Goal: Task Accomplishment & Management: Manage account settings

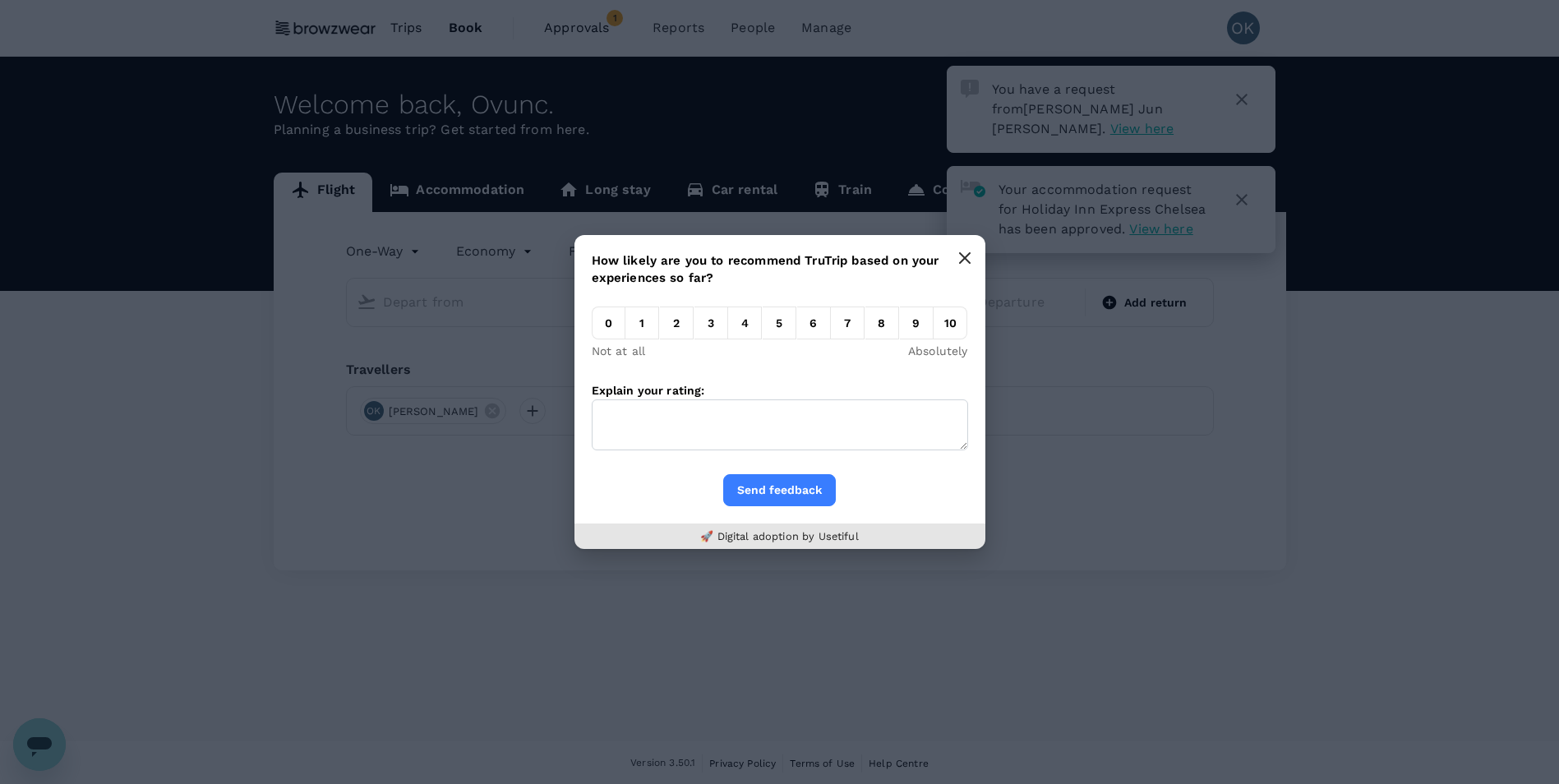
click at [963, 249] on button "button" at bounding box center [964, 257] width 33 height 33
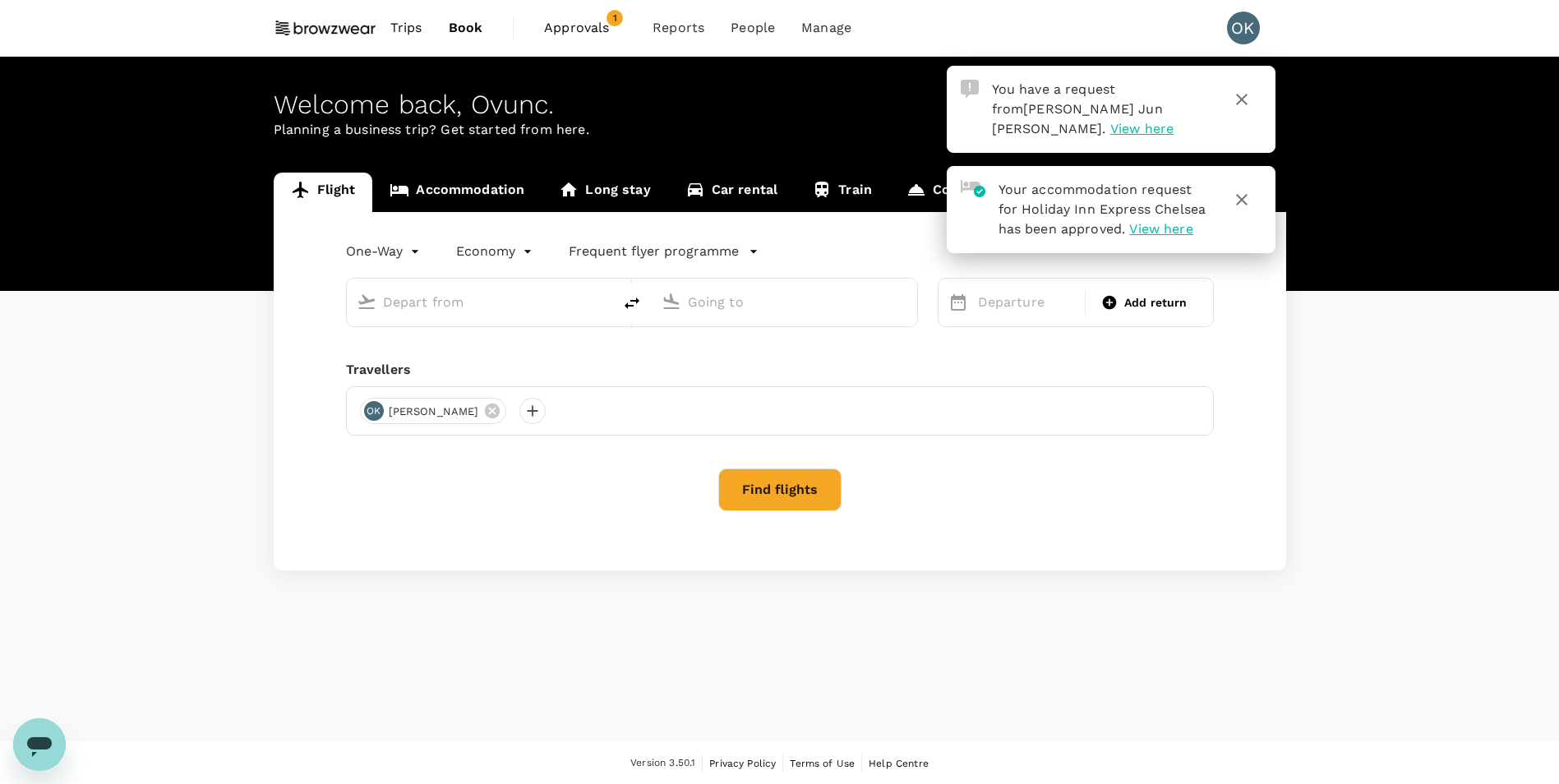
click at [1110, 121] on span "View here" at bounding box center [1142, 128] width 63 height 16
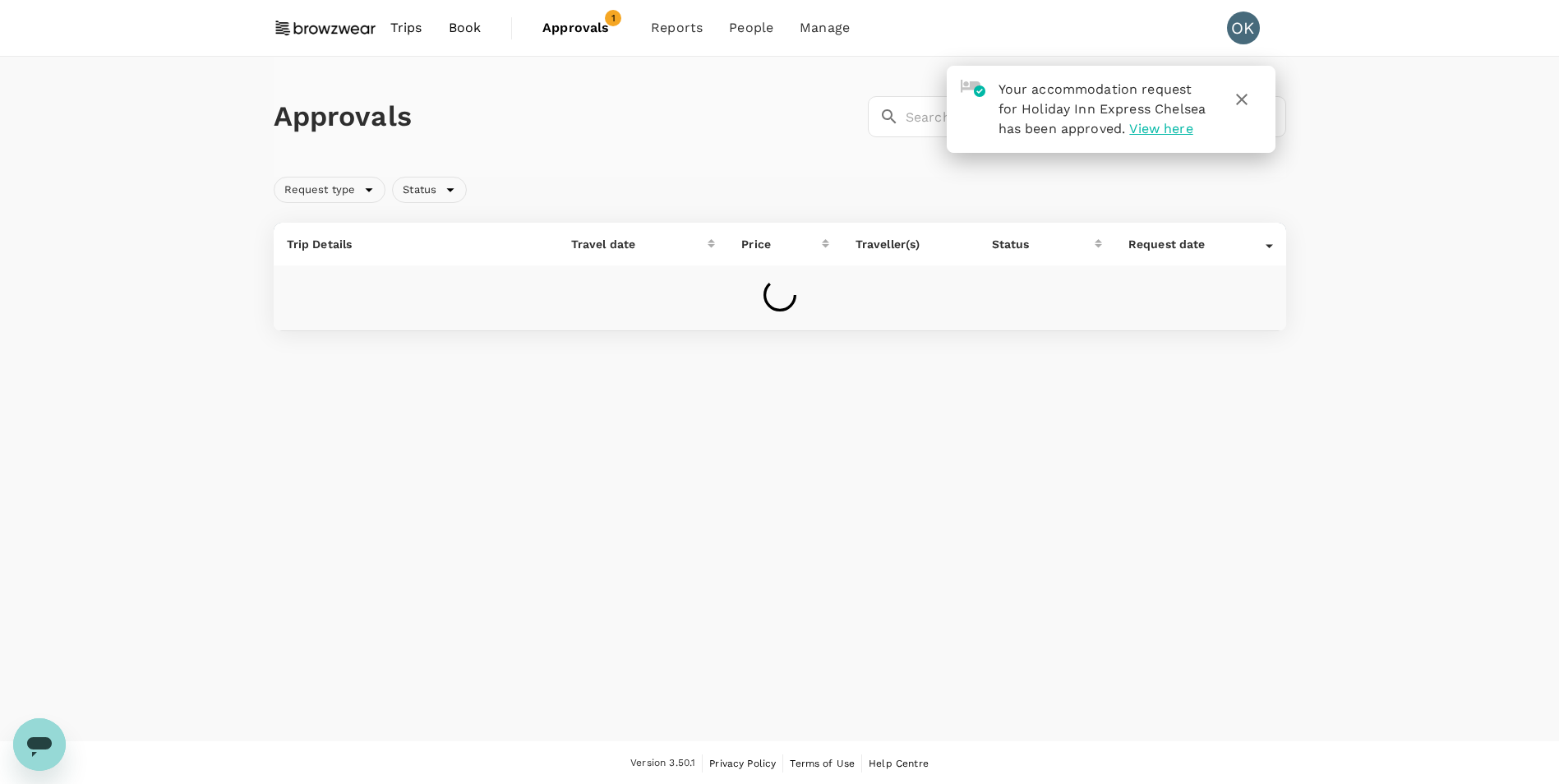
click at [1239, 97] on icon "button" at bounding box center [1241, 100] width 11 height 11
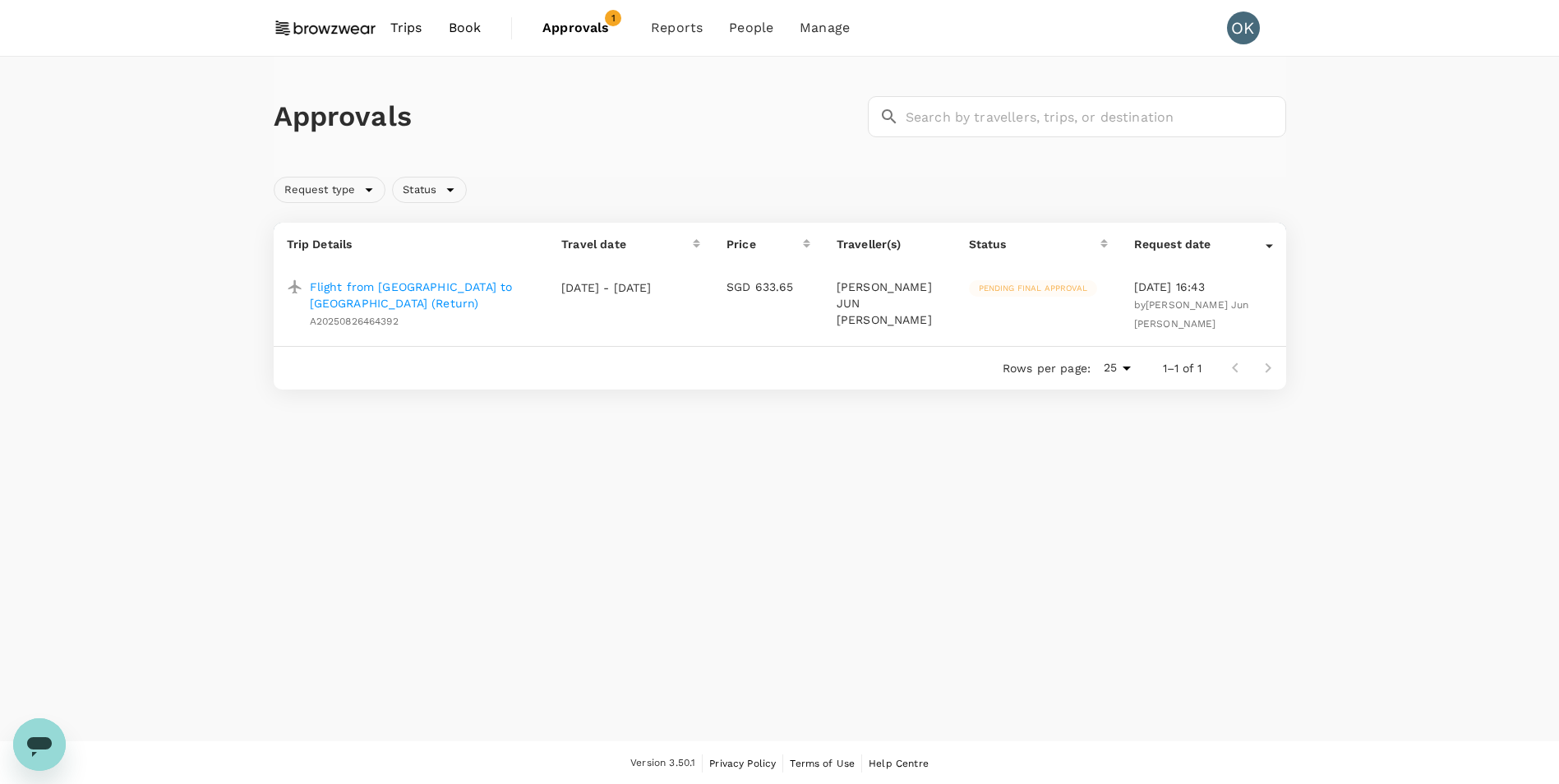
click at [489, 293] on p "Flight from Singapore to Hanoi (Return)" at bounding box center [423, 294] width 226 height 33
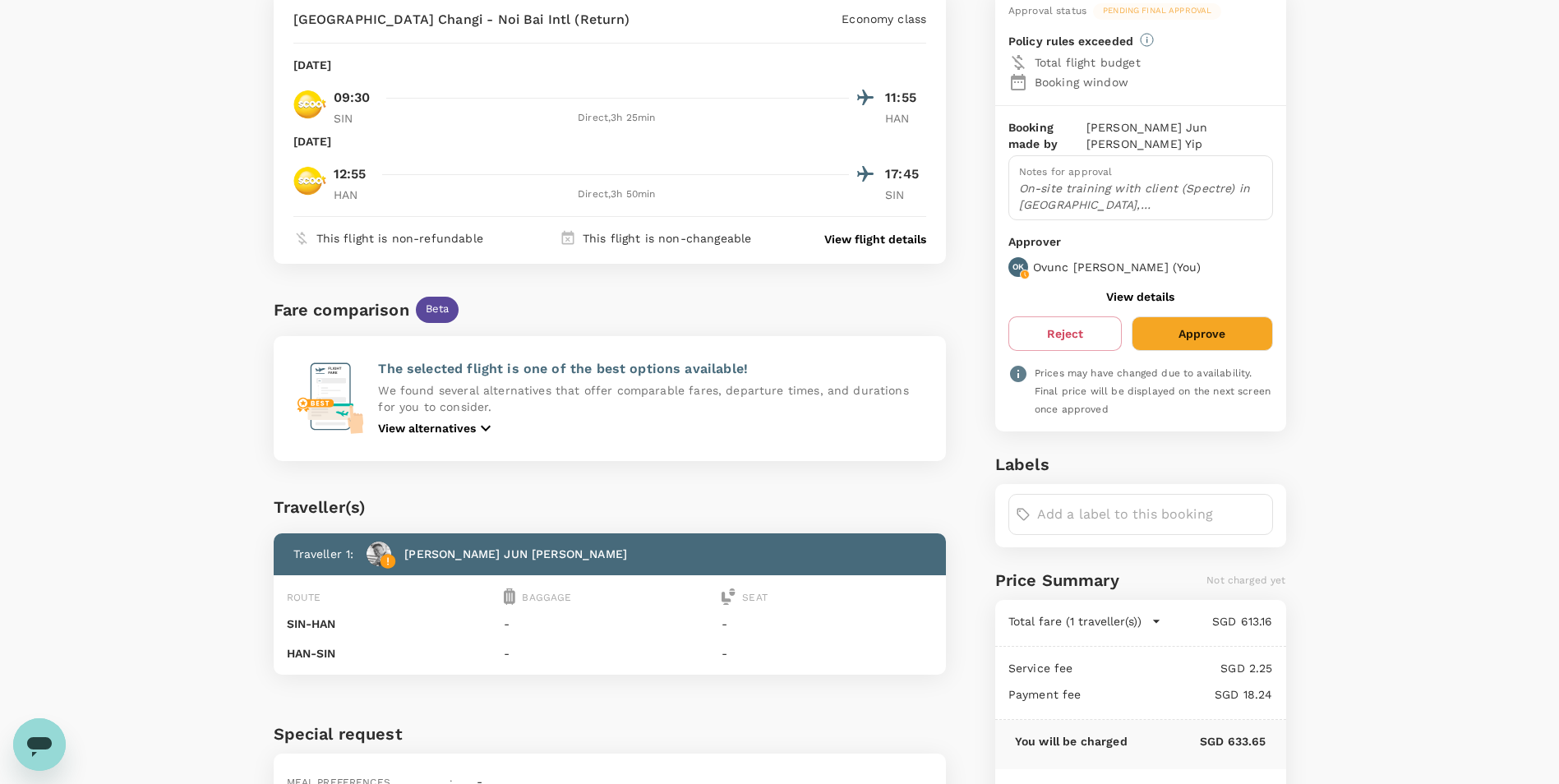
scroll to position [290, 0]
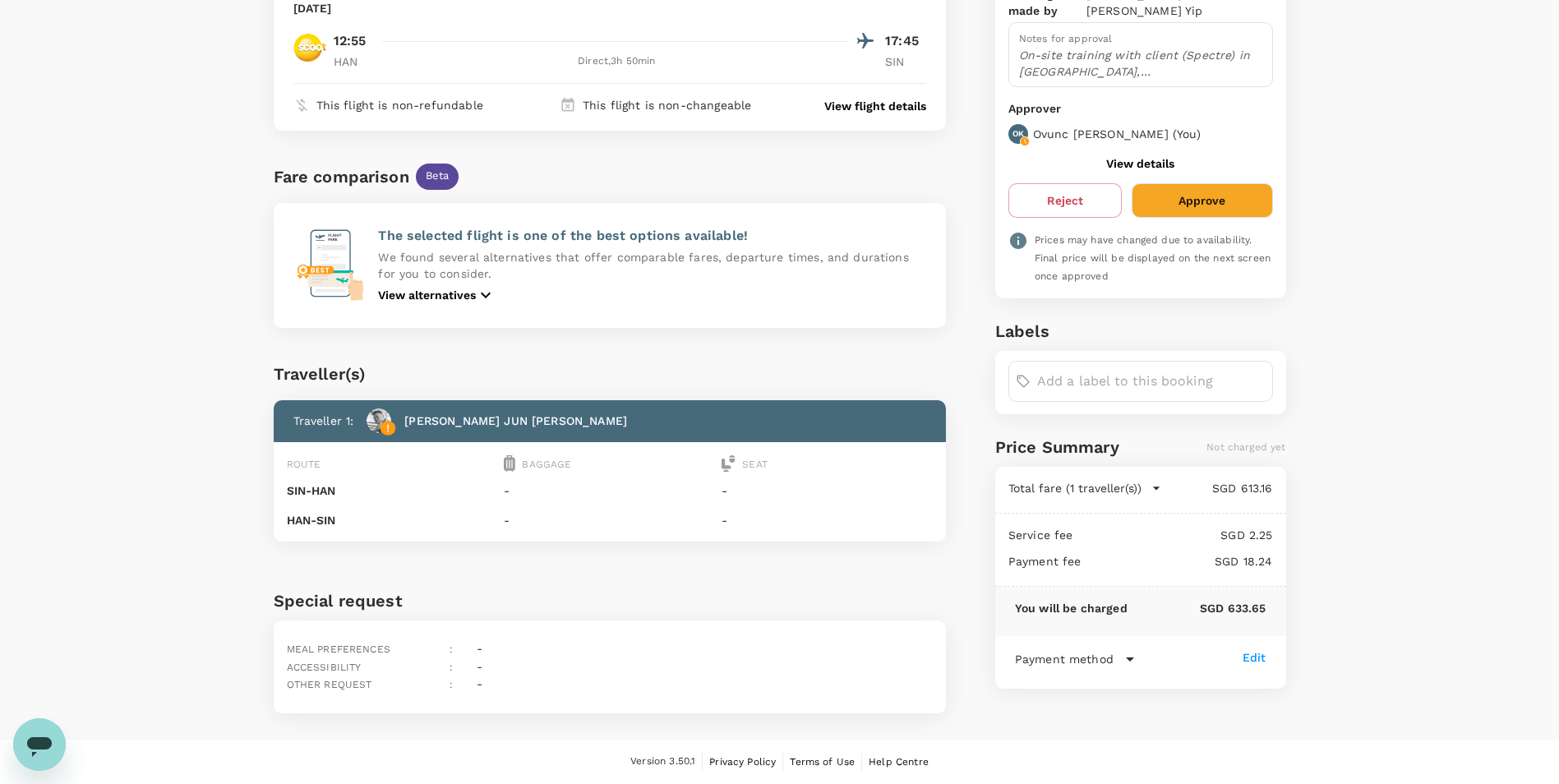
click at [1132, 649] on icon at bounding box center [1130, 658] width 20 height 20
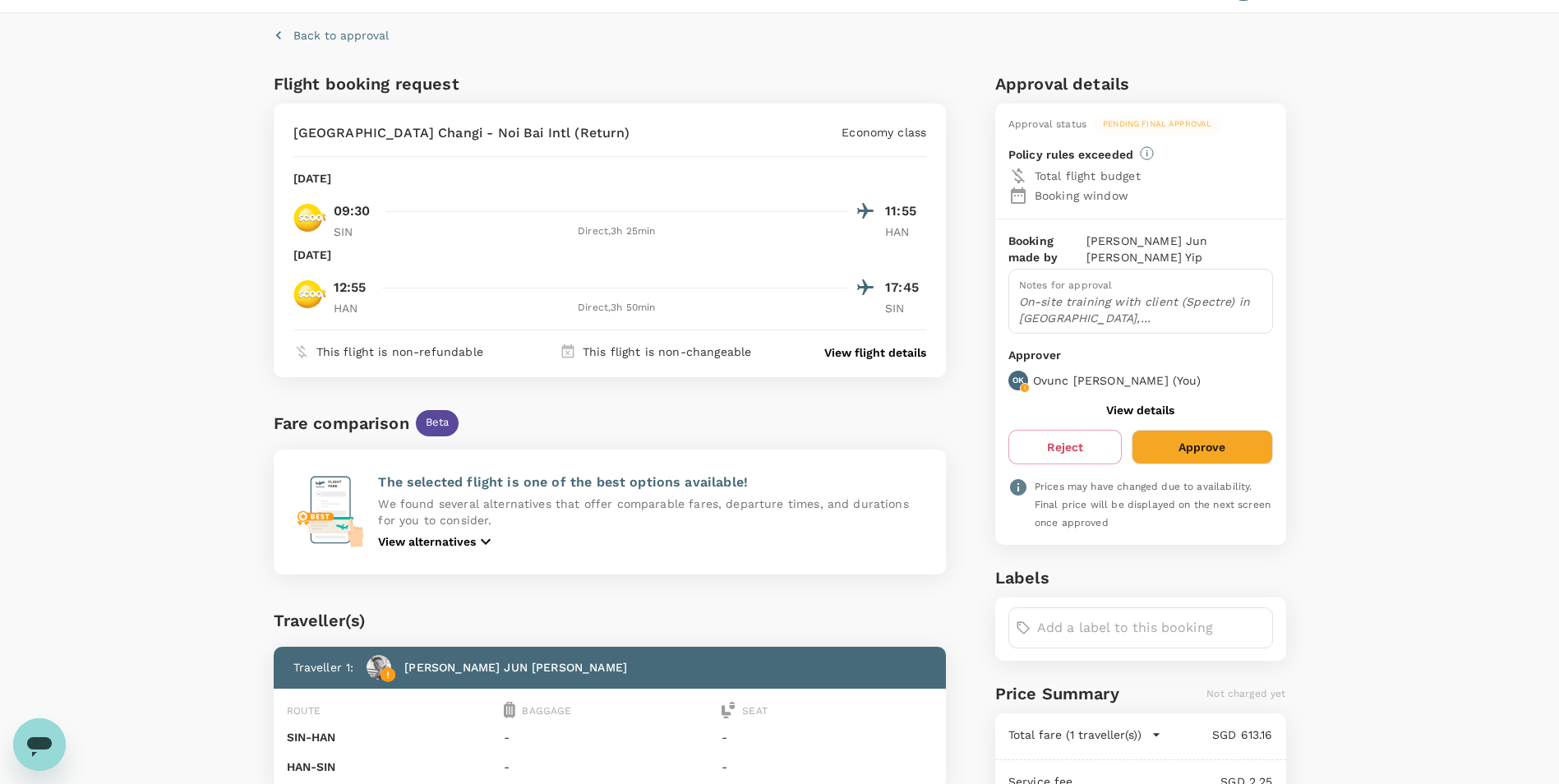
scroll to position [0, 0]
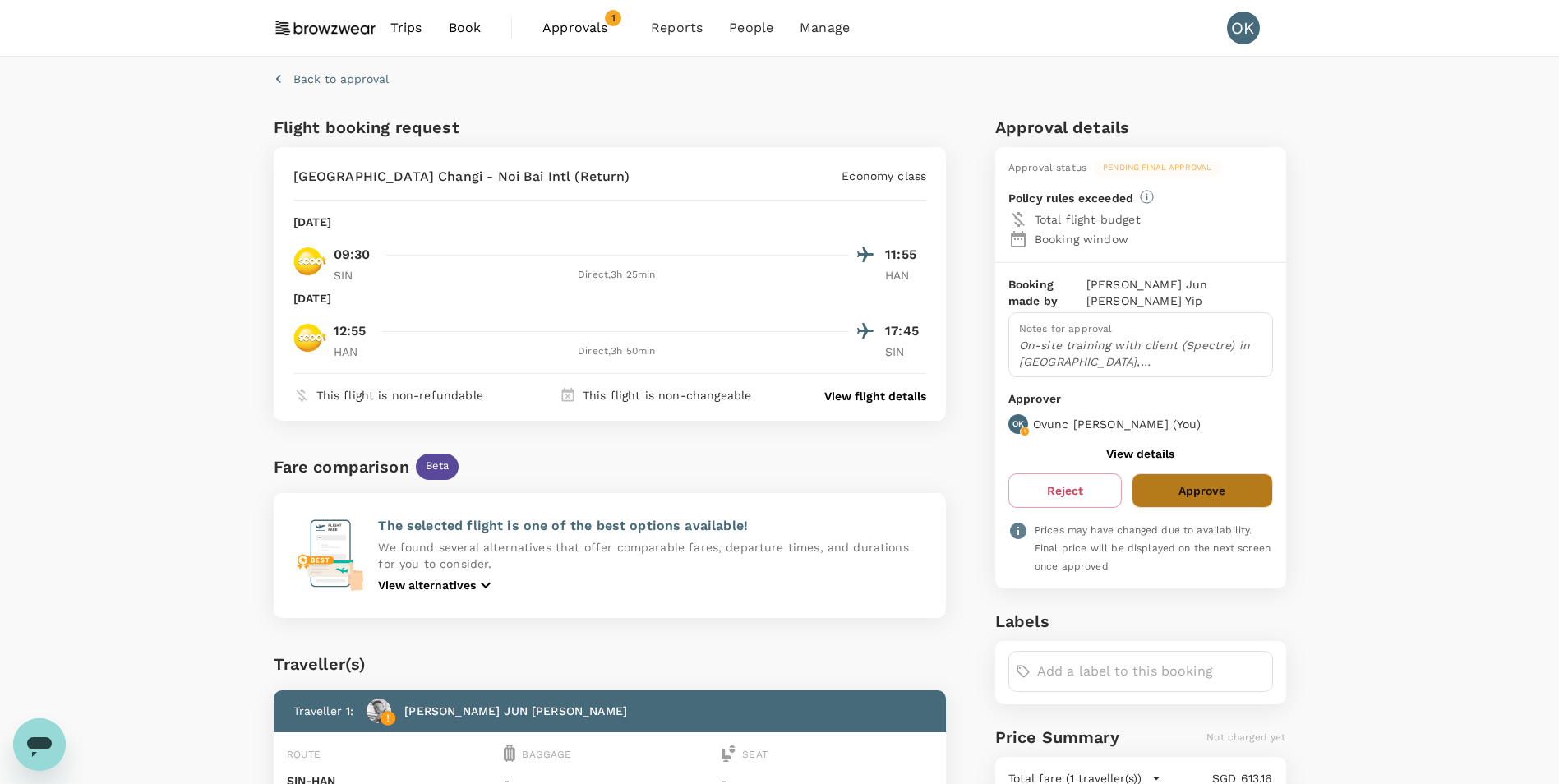
click at [1231, 479] on button "Approve" at bounding box center [1201, 490] width 141 height 34
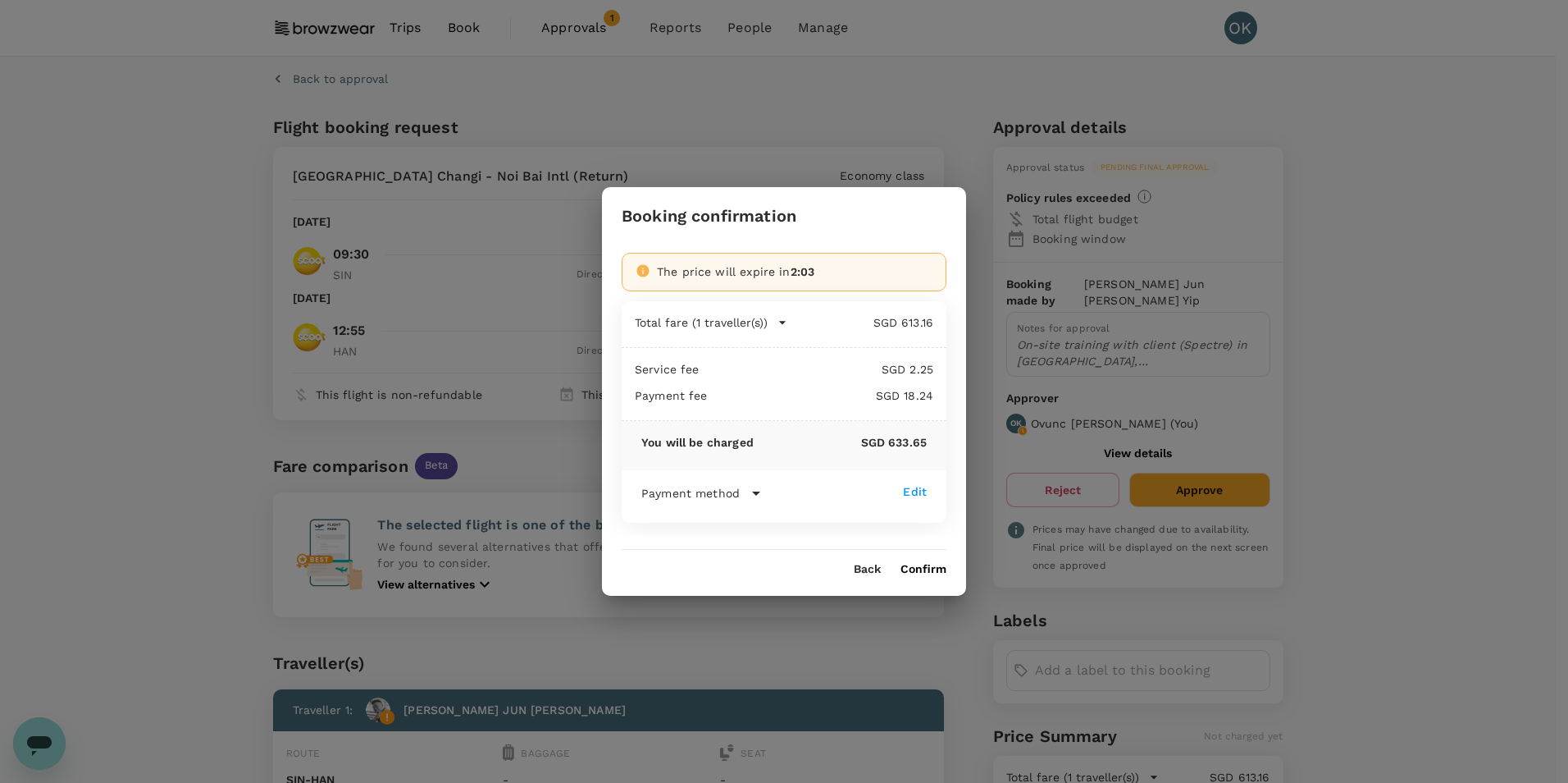
click at [924, 569] on button "Confirm" at bounding box center [923, 569] width 46 height 13
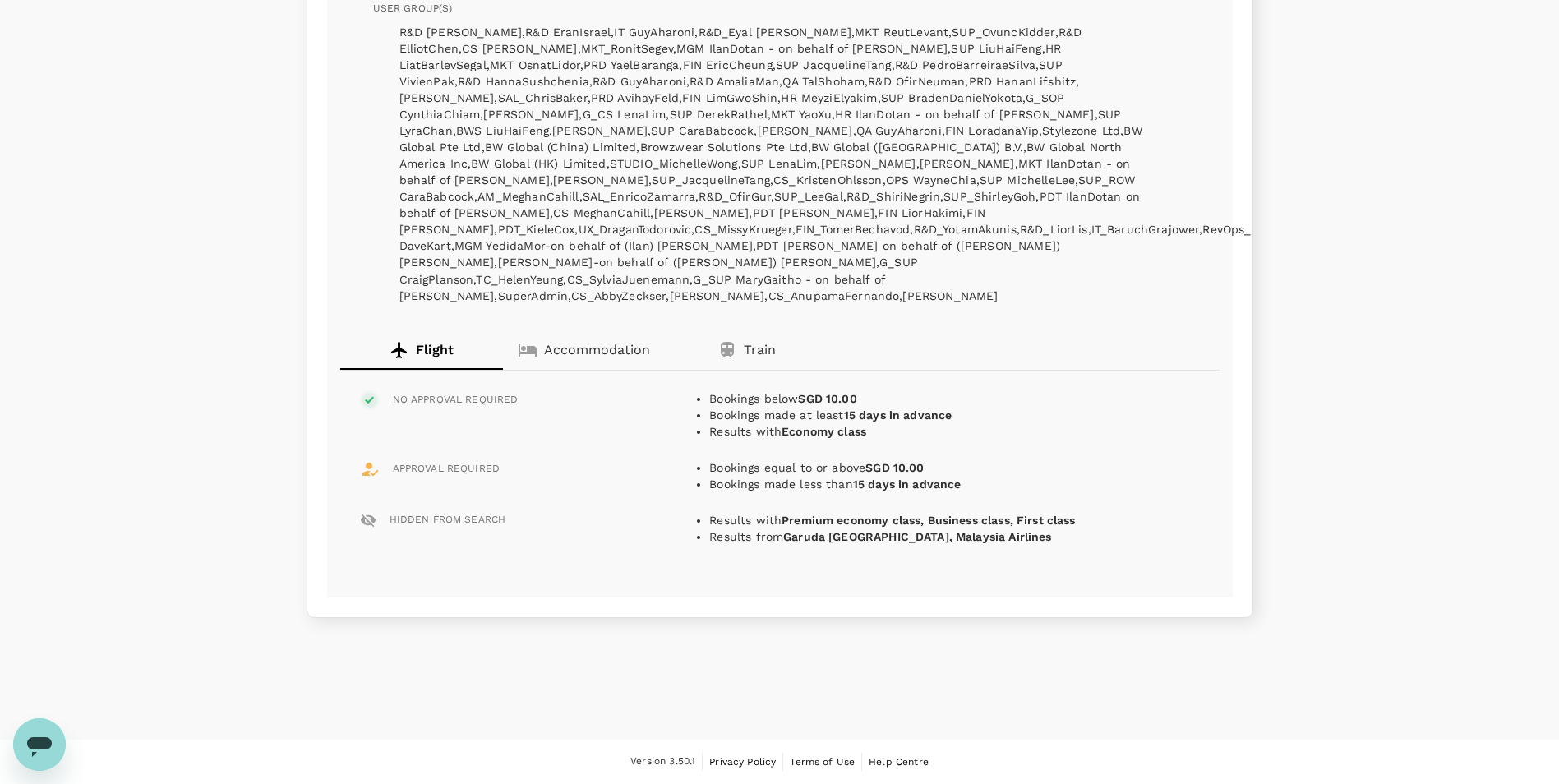
scroll to position [444, 0]
